Goal: Task Accomplishment & Management: Complete application form

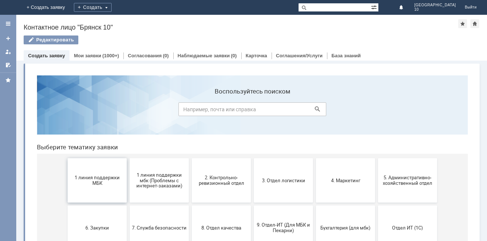
click at [87, 179] on span "1 линия поддержки МБК" at bounding box center [97, 180] width 55 height 11
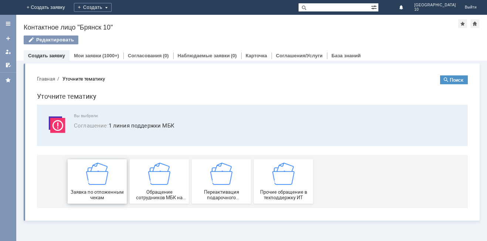
drag, startPoint x: 89, startPoint y: 186, endPoint x: 120, endPoint y: 255, distance: 75.9
click at [89, 186] on div "Заявка по отложенным чекам" at bounding box center [97, 182] width 55 height 38
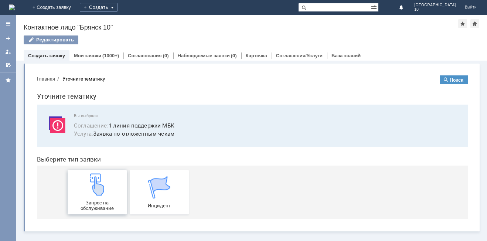
click at [92, 187] on img at bounding box center [97, 184] width 22 height 22
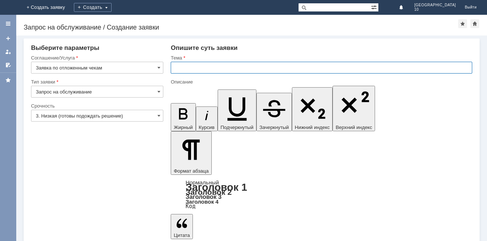
click at [172, 67] on input "text" at bounding box center [322, 68] width 302 height 12
type input "Брянск 10 Отложенные чеки"
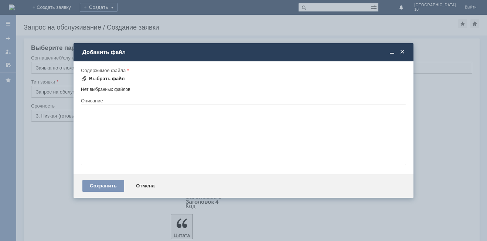
click at [88, 76] on div "Выбрать файл" at bounding box center [103, 79] width 44 height 6
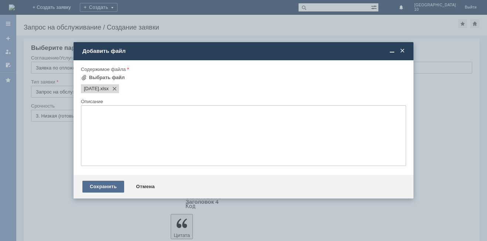
click at [93, 185] on div "Сохранить" at bounding box center [103, 187] width 42 height 12
